Goal: Task Accomplishment & Management: Complete application form

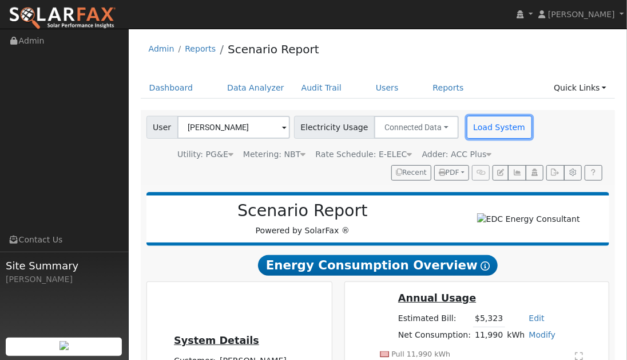
click at [487, 136] on button "Load System" at bounding box center [499, 127] width 65 height 23
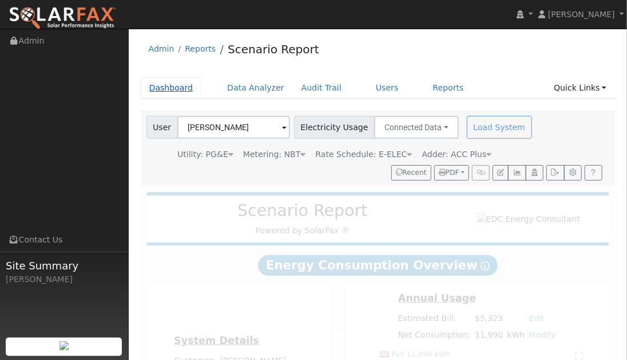
click at [165, 91] on link "Dashboard" at bounding box center [171, 87] width 61 height 21
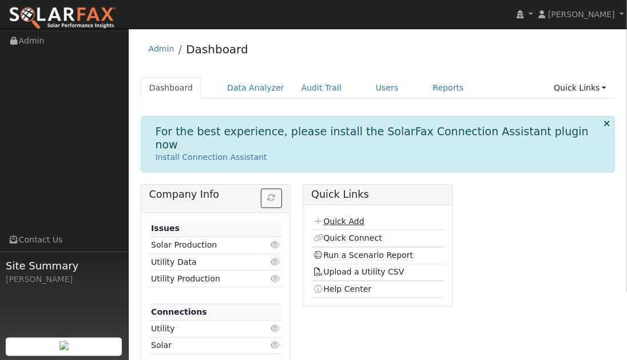
click at [353, 216] on link "Quick Add" at bounding box center [339, 220] width 51 height 9
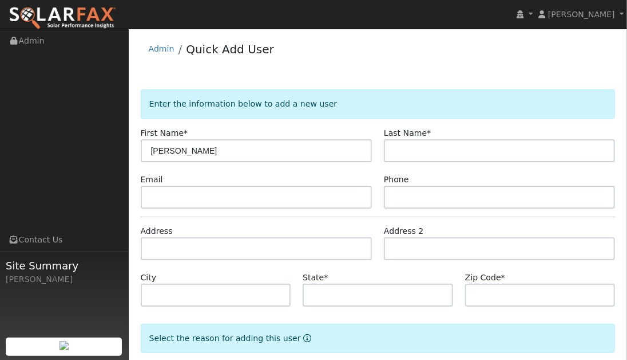
type input "[PERSON_NAME]"
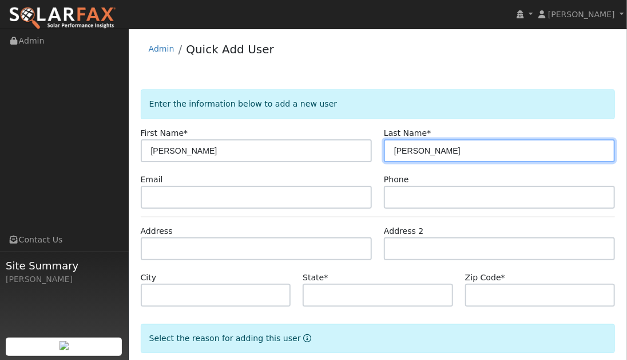
type input "Johansson"
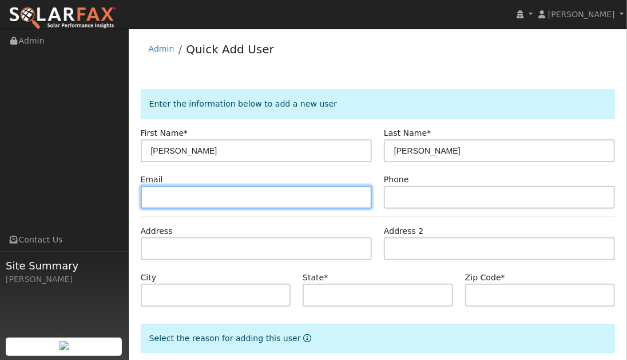
paste input "ajohansson19206@gmail.com"
type input "ajohansson19206@gmail.com"
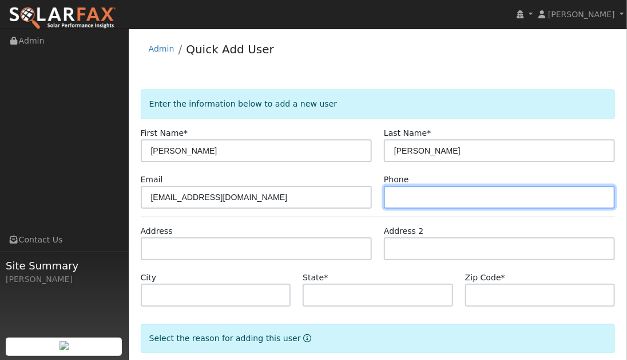
click at [411, 193] on input "text" at bounding box center [499, 196] width 231 height 23
paste input "510) 3634370"
type input "510) 3634370"
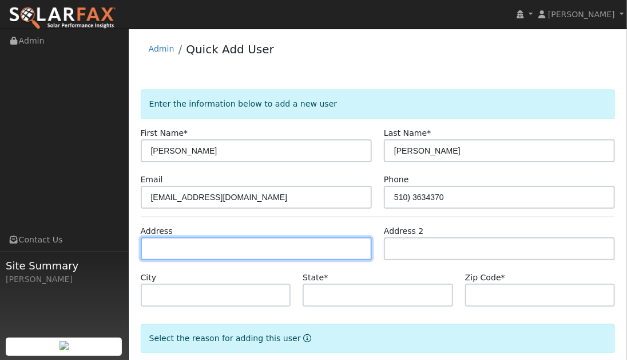
click at [235, 259] on input "text" at bounding box center [256, 248] width 231 height 23
paste input "18714 Walnut Rd, Castro Valley, CA 94546"
type input "18714 Walnut Road"
type input "Castro Valley"
type input "CA"
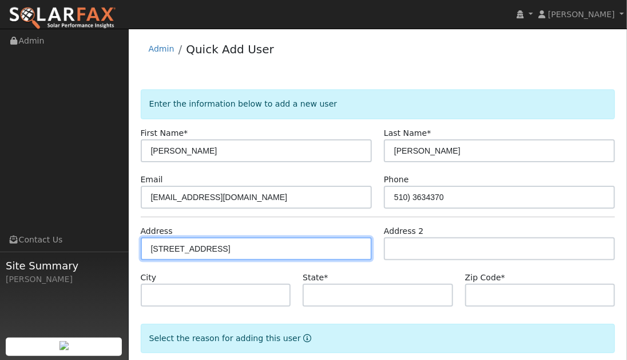
type input "94546"
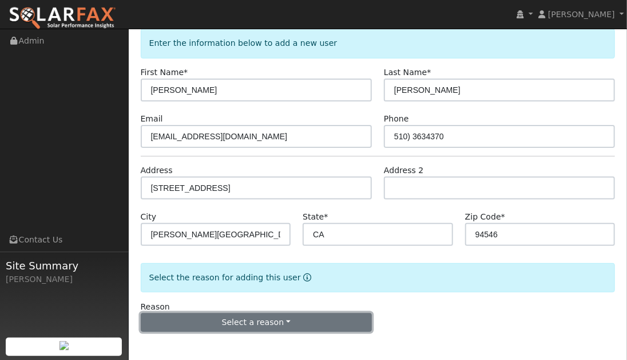
click at [283, 320] on button "Select a reason" at bounding box center [256, 322] width 231 height 19
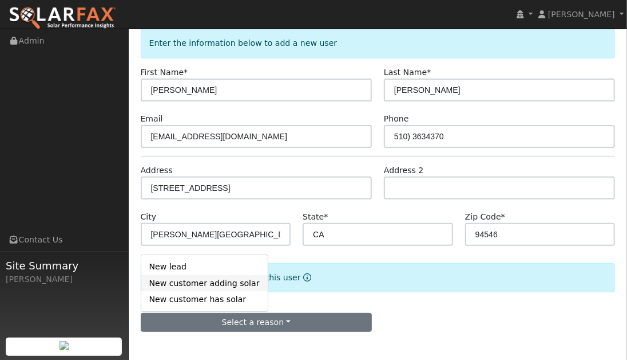
click at [197, 286] on link "New customer adding solar" at bounding box center [204, 283] width 127 height 16
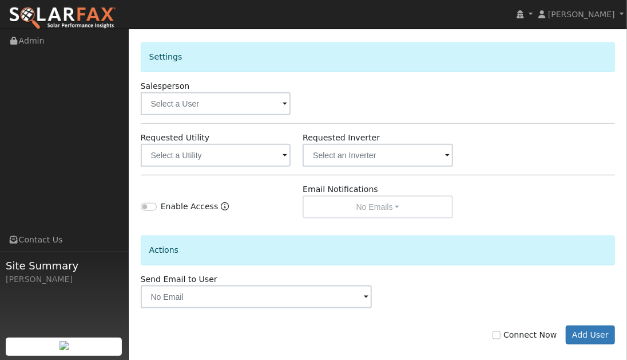
scroll to position [379, 0]
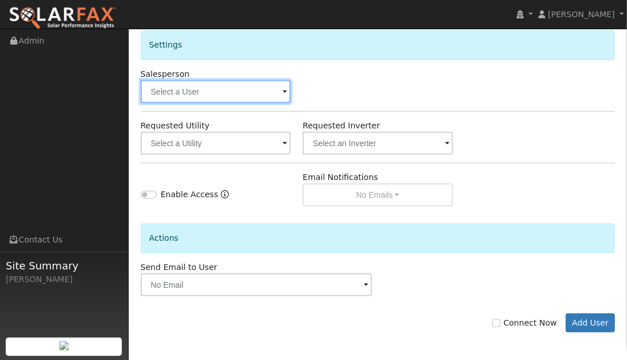
click at [267, 88] on input "text" at bounding box center [216, 91] width 151 height 23
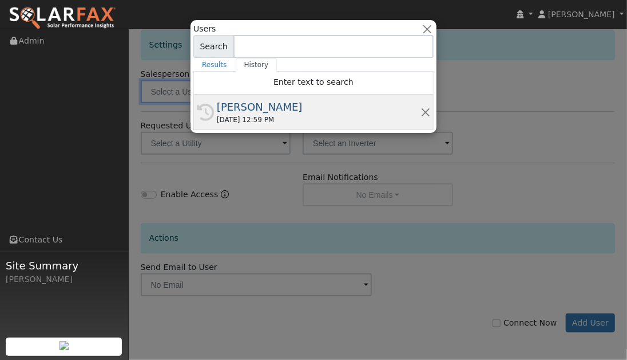
click at [233, 108] on div "[PERSON_NAME]" at bounding box center [319, 106] width 204 height 15
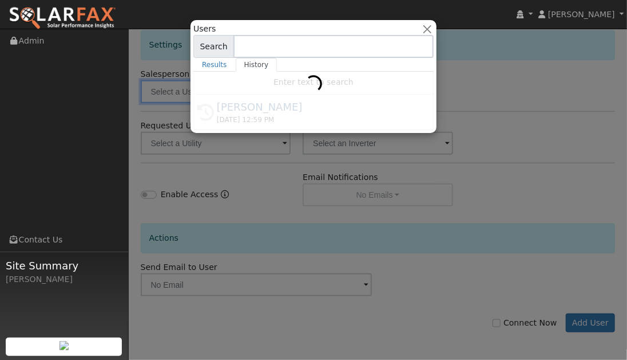
type input "[PERSON_NAME]"
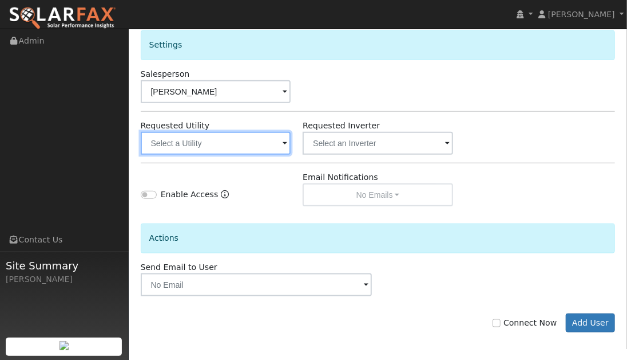
click at [261, 134] on input "text" at bounding box center [216, 143] width 151 height 23
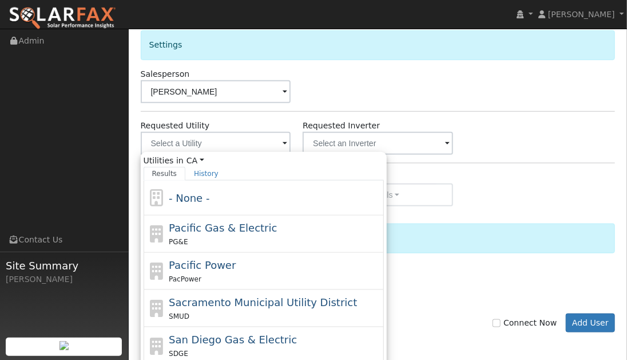
drag, startPoint x: 232, startPoint y: 229, endPoint x: 258, endPoint y: 219, distance: 27.0
click at [234, 228] on span "Pacific Gas & Electric" at bounding box center [223, 228] width 108 height 12
type input "Pacific Gas & Electric"
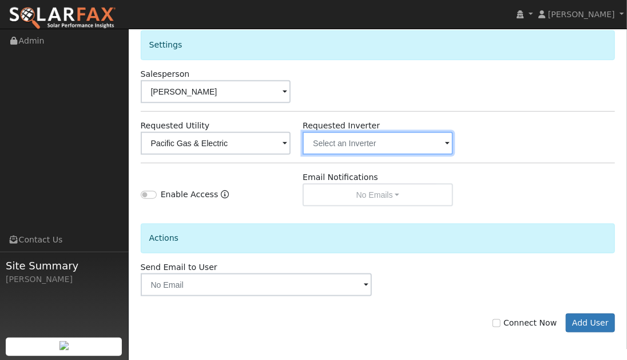
click at [388, 142] on input "text" at bounding box center [378, 143] width 151 height 23
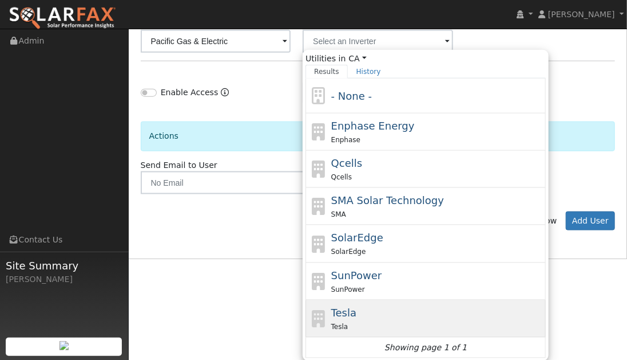
click at [357, 300] on div "Tesla Tesla" at bounding box center [426, 318] width 240 height 37
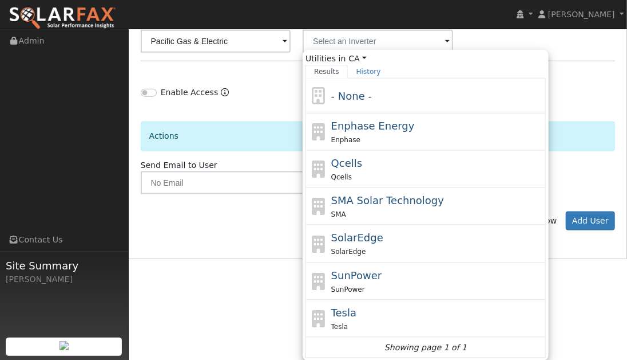
type input "Tesla"
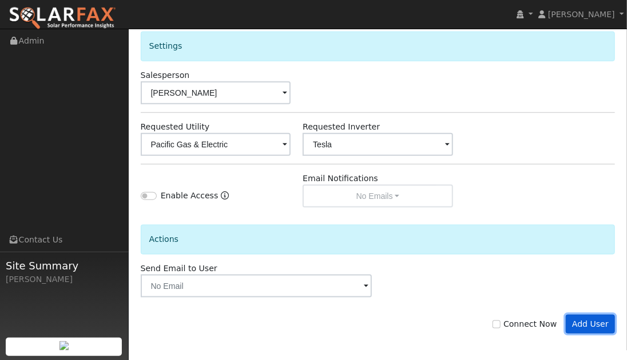
click at [583, 319] on button "Add User" at bounding box center [591, 323] width 50 height 19
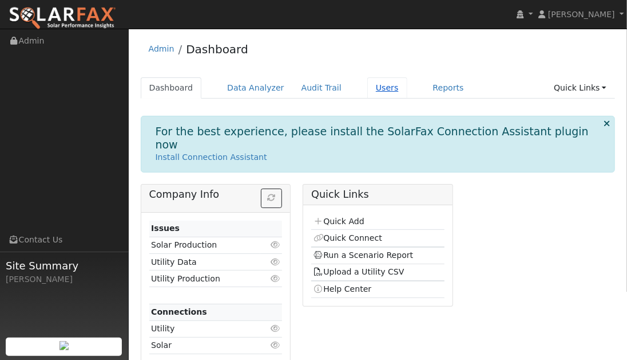
click at [381, 88] on link "Users" at bounding box center [388, 87] width 40 height 21
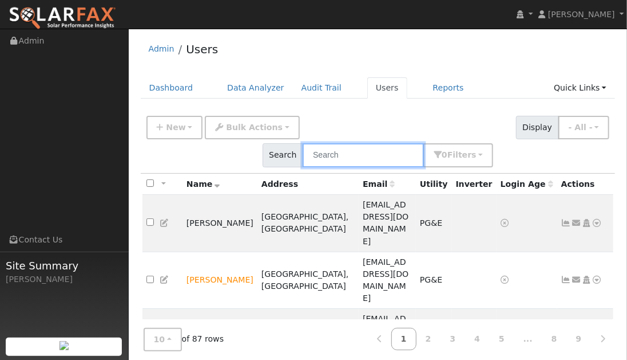
click at [424, 143] on input "text" at bounding box center [363, 154] width 121 height 23
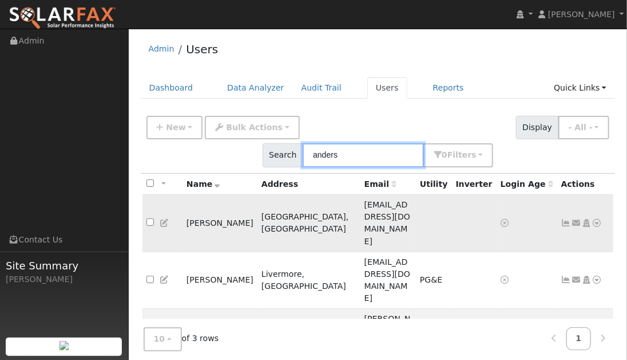
type input "anders"
click at [601, 219] on icon at bounding box center [598, 223] width 10 height 8
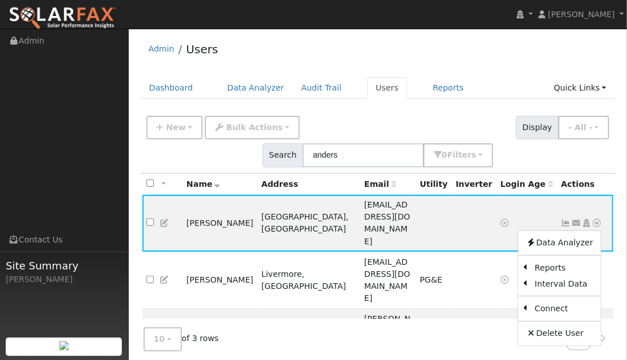
click at [0, 0] on link "Utility" at bounding box center [0, 0] width 0 height 0
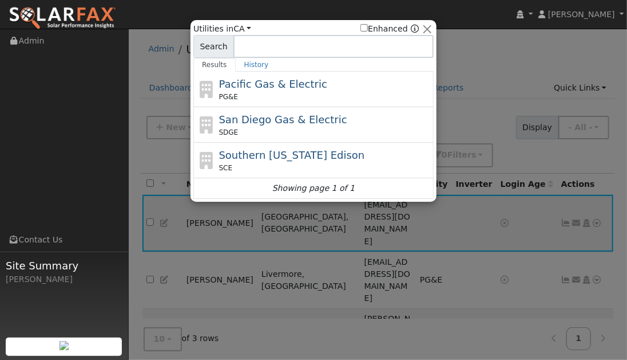
drag, startPoint x: 233, startPoint y: 80, endPoint x: 280, endPoint y: 132, distance: 70.1
click at [233, 80] on span "Pacific Gas & Electric" at bounding box center [273, 84] width 108 height 12
